Goal: Transaction & Acquisition: Book appointment/travel/reservation

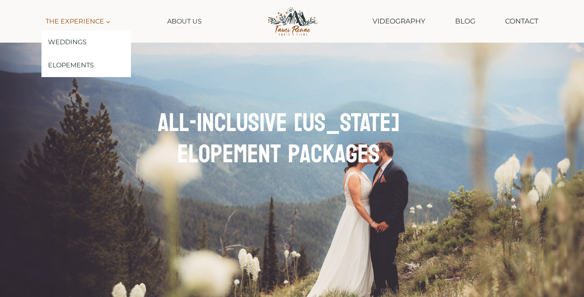
click at [105, 20] on icon "Expand" at bounding box center [108, 22] width 6 height 6
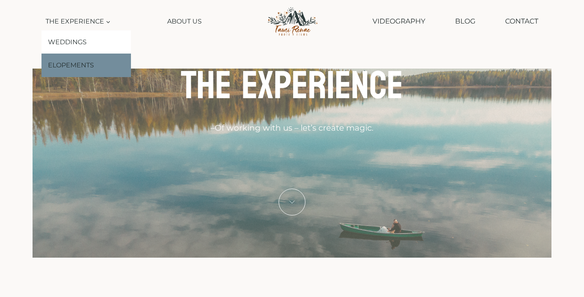
click at [86, 67] on link "Elopements" at bounding box center [85, 66] width 89 height 24
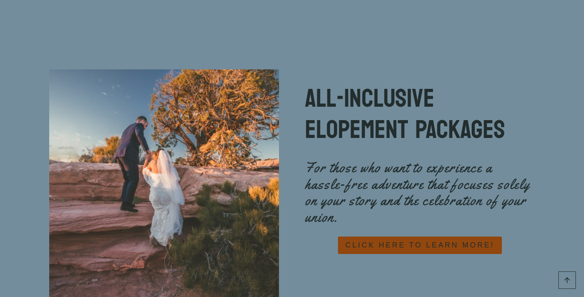
scroll to position [3552, 0]
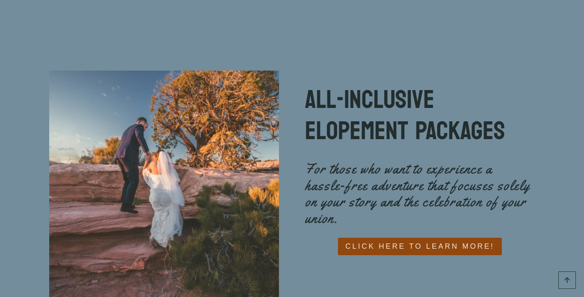
click at [396, 241] on span "CLICK HERE TO LEARN MORE!" at bounding box center [419, 247] width 149 height 12
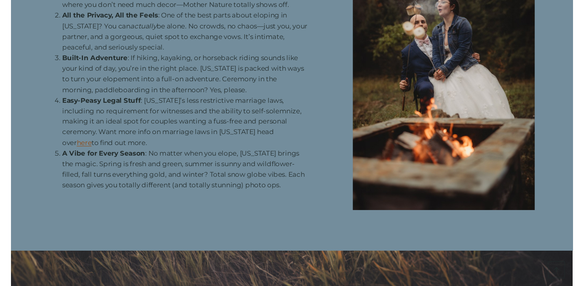
scroll to position [1025, 0]
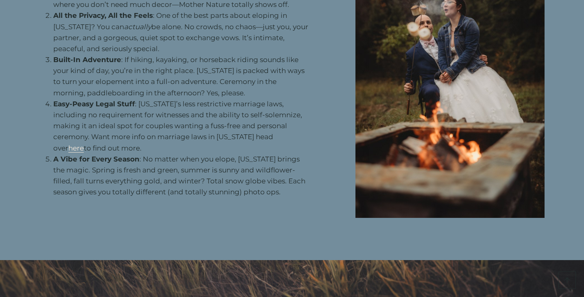
click at [84, 144] on link "here" at bounding box center [75, 148] width 15 height 8
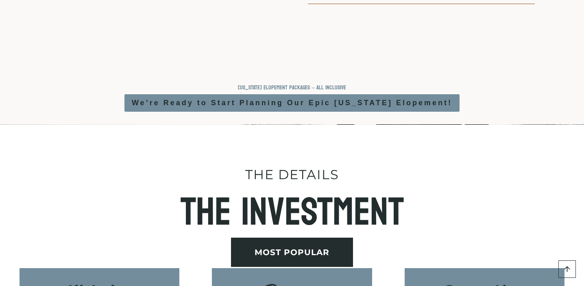
scroll to position [2130, 0]
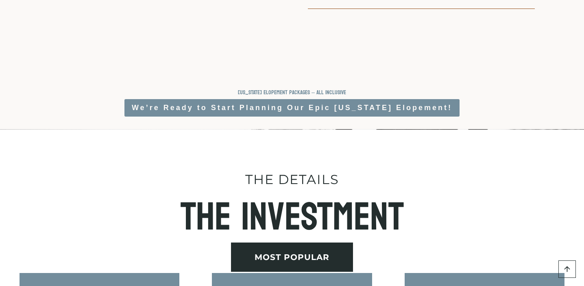
click at [305, 112] on strong "We’re Ready to Start Planning Our Epic Montana Elopement!" at bounding box center [292, 108] width 320 height 8
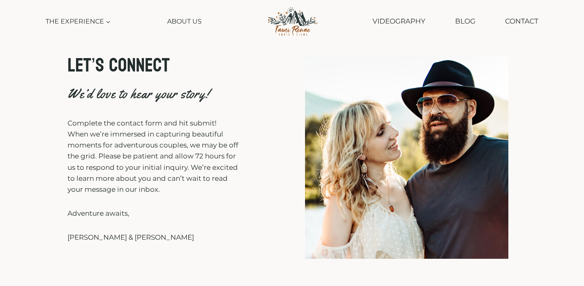
scroll to position [-2, 0]
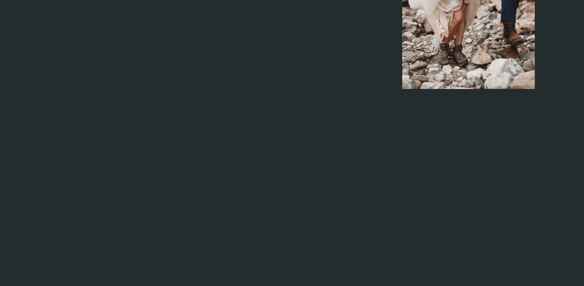
scroll to position [4360, 0]
